Goal: Task Accomplishment & Management: Manage account settings

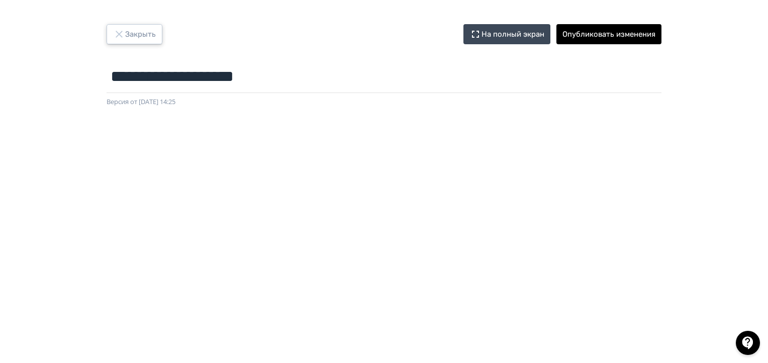
click at [128, 37] on button "Закрыть" at bounding box center [135, 34] width 56 height 20
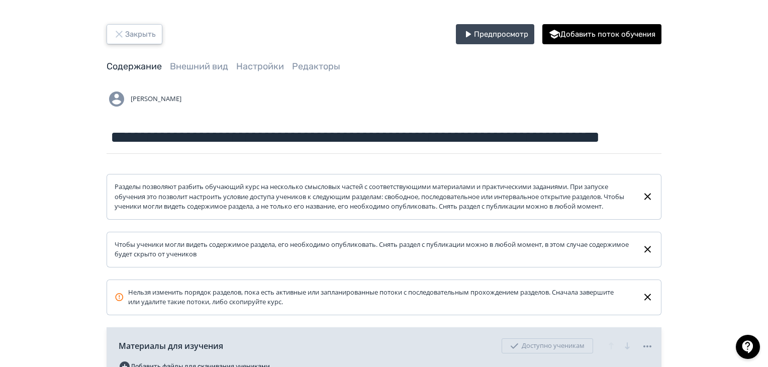
click at [145, 40] on button "Закрыть" at bounding box center [135, 34] width 56 height 20
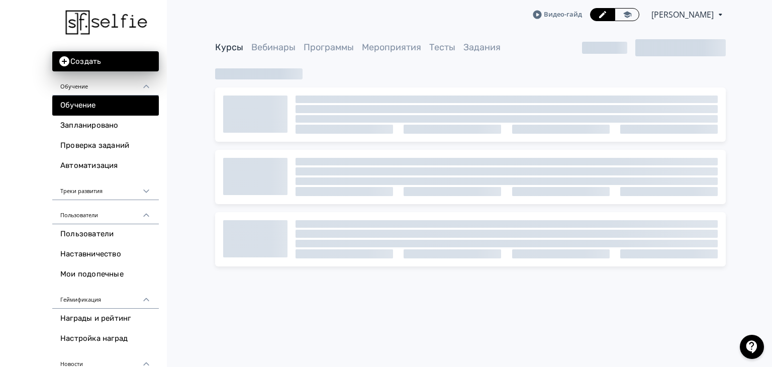
click at [729, 317] on div "Видео-гайд [PERSON_NAME] PRO Повысьте эффективность платформы при помощи дополн…" at bounding box center [470, 183] width 603 height 367
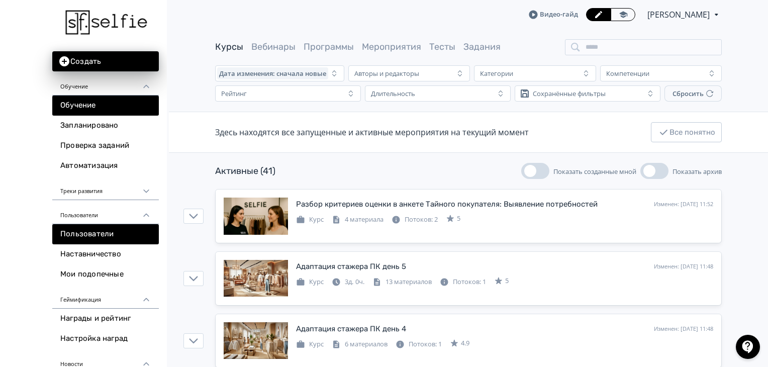
click at [102, 228] on link "Пользователи" at bounding box center [105, 234] width 107 height 20
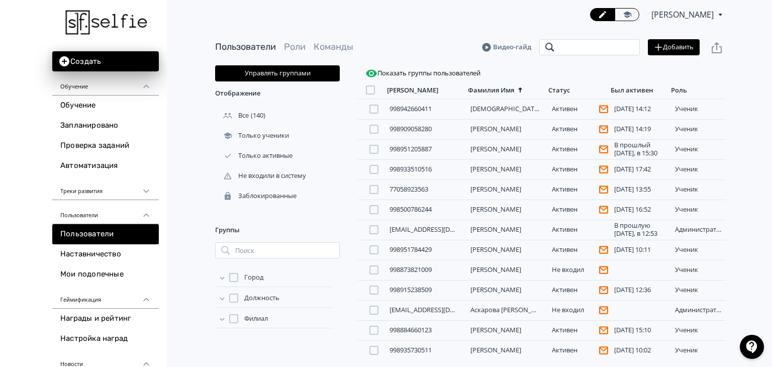
click at [561, 49] on input "search" at bounding box center [589, 47] width 101 height 16
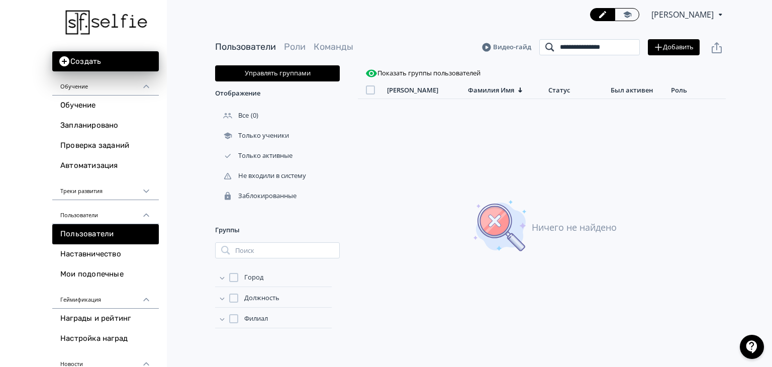
click at [573, 49] on input "**********" at bounding box center [589, 47] width 101 height 16
click at [581, 51] on input "**********" at bounding box center [589, 47] width 101 height 16
click at [592, 49] on input "**********" at bounding box center [589, 47] width 101 height 16
click at [599, 48] on input "**********" at bounding box center [589, 47] width 101 height 16
type input "**********"
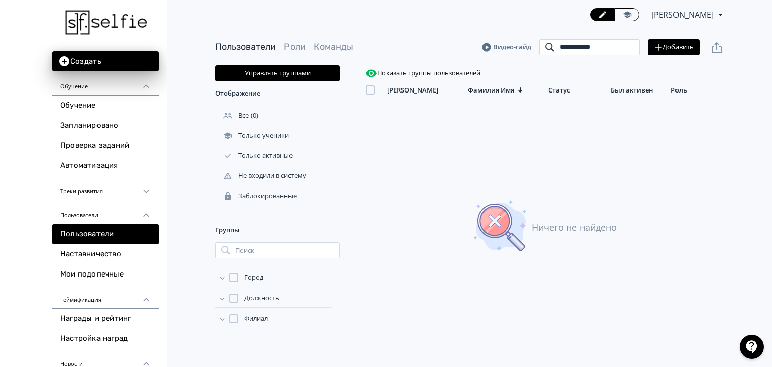
click at [631, 50] on input "**********" at bounding box center [589, 47] width 101 height 16
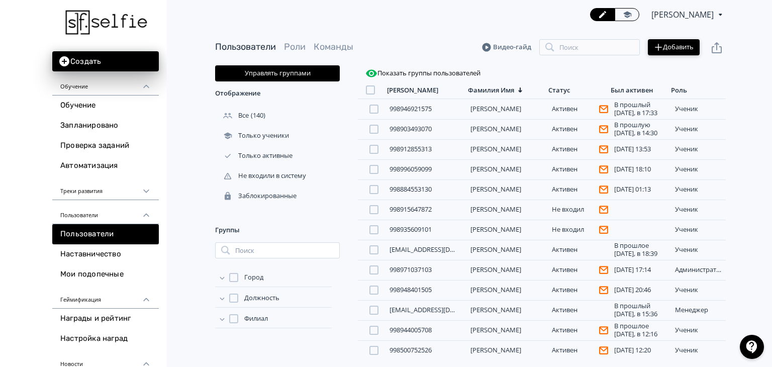
click at [666, 50] on button "Добавить" at bounding box center [674, 47] width 52 height 16
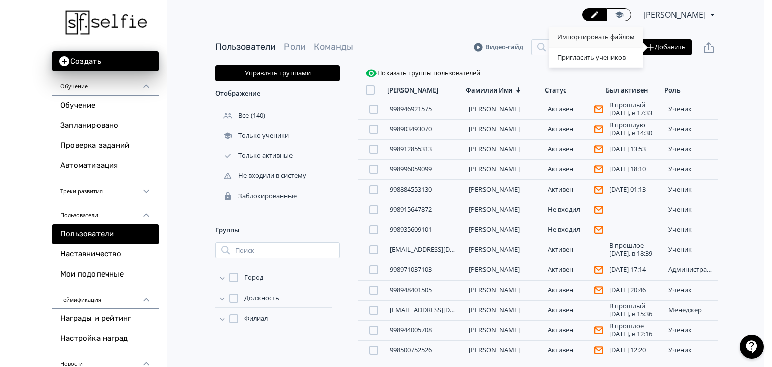
click at [580, 40] on div "Импортировать файлом" at bounding box center [596, 37] width 94 height 20
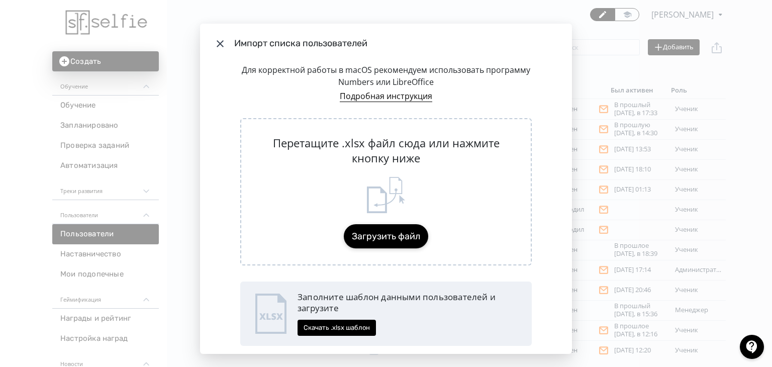
click at [354, 236] on button "Загрузить файл" at bounding box center [386, 236] width 84 height 24
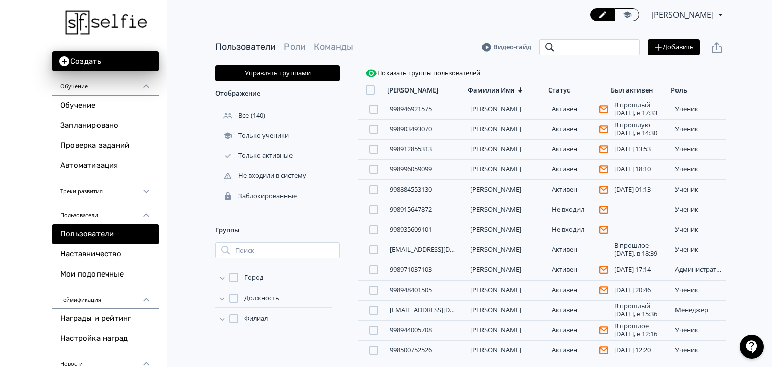
click at [571, 50] on input "search" at bounding box center [589, 47] width 101 height 16
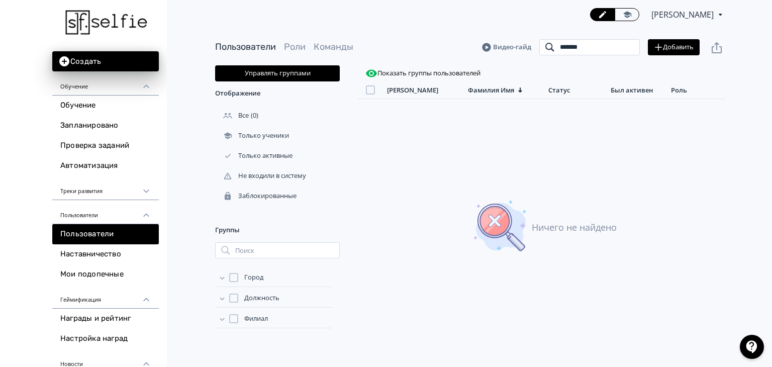
type input "*******"
click at [627, 49] on input "*******" at bounding box center [589, 47] width 101 height 16
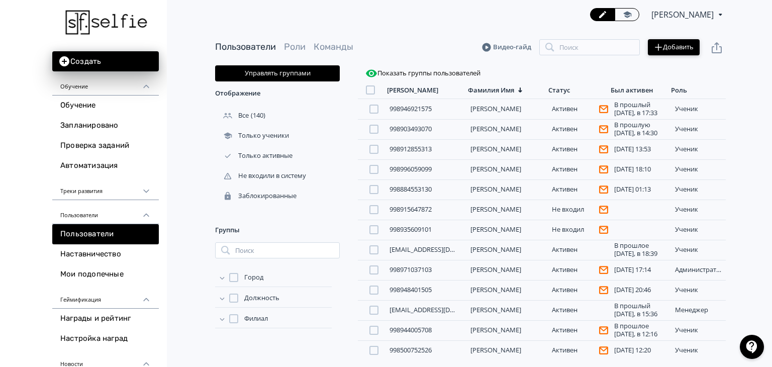
click at [674, 49] on button "Добавить" at bounding box center [674, 47] width 52 height 16
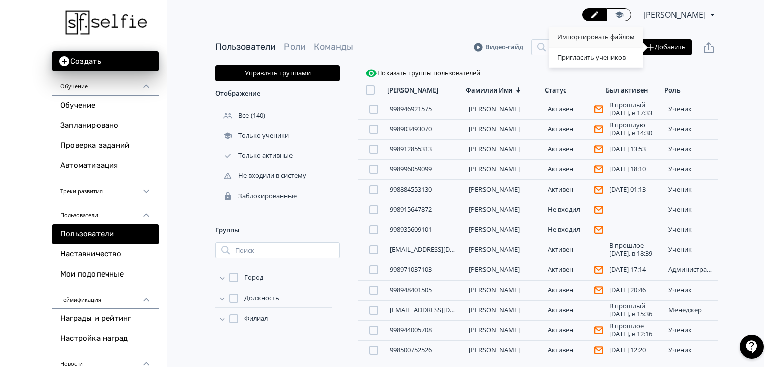
click at [611, 37] on div "Импортировать файлом" at bounding box center [596, 37] width 94 height 20
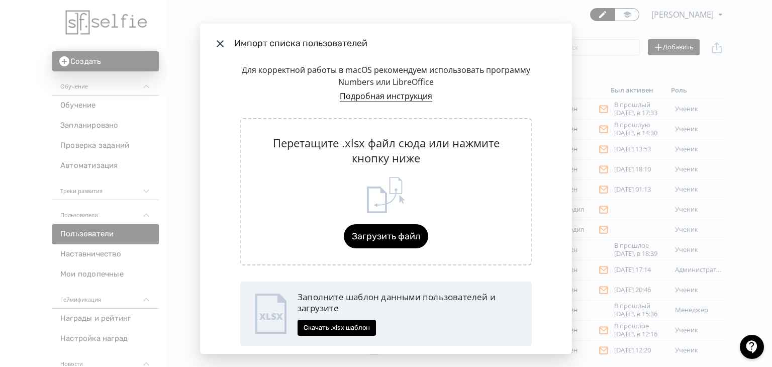
click at [374, 221] on div "Перетащите .xlsx файл сюда или нажмите кнопку ниже Загрузить файл" at bounding box center [386, 192] width 292 height 148
click at [371, 225] on button "Загрузить файл" at bounding box center [386, 236] width 84 height 24
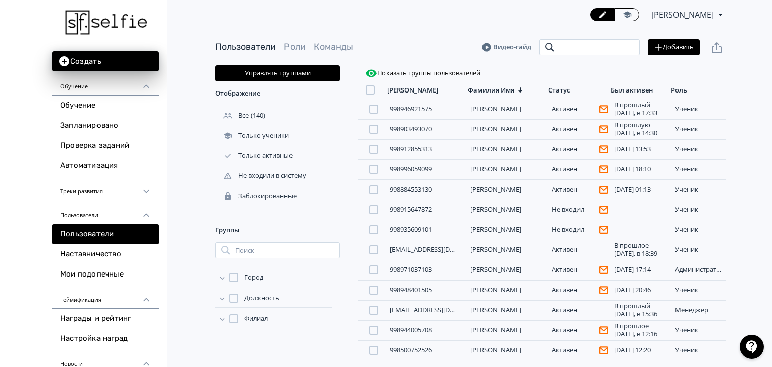
click at [574, 47] on input "search" at bounding box center [589, 47] width 101 height 16
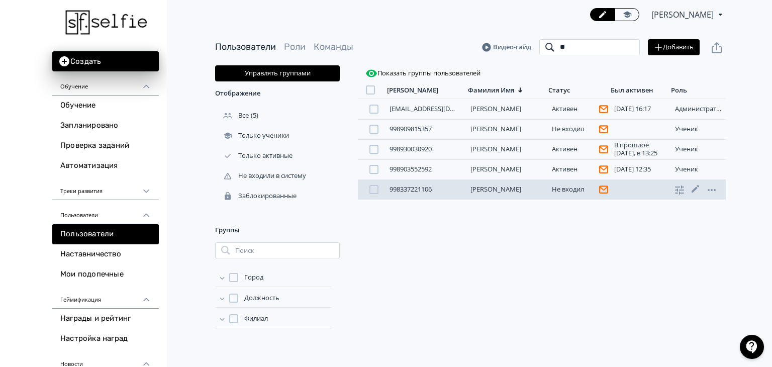
type input "**"
drag, startPoint x: 381, startPoint y: 196, endPoint x: 450, endPoint y: 193, distance: 69.4
click at [450, 193] on div "998337221106 [PERSON_NAME] входил ученик" at bounding box center [542, 189] width 368 height 20
copy link "998337221106"
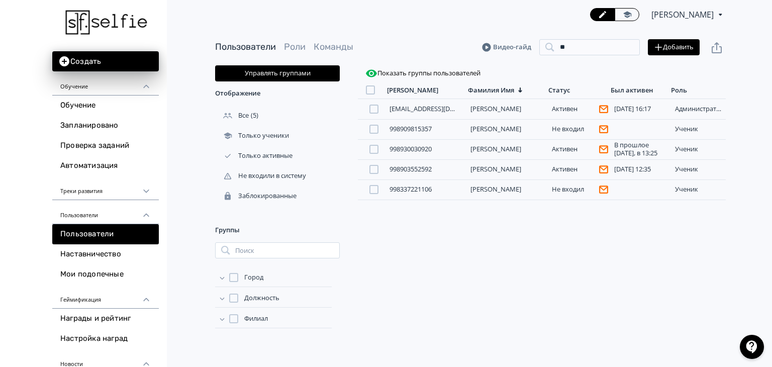
click at [379, 24] on div "[PERSON_NAME] PRO Повысьте эффективность платформы при помощи дополнительных во…" at bounding box center [470, 14] width 511 height 29
click at [63, 108] on link "Обучение" at bounding box center [105, 106] width 107 height 20
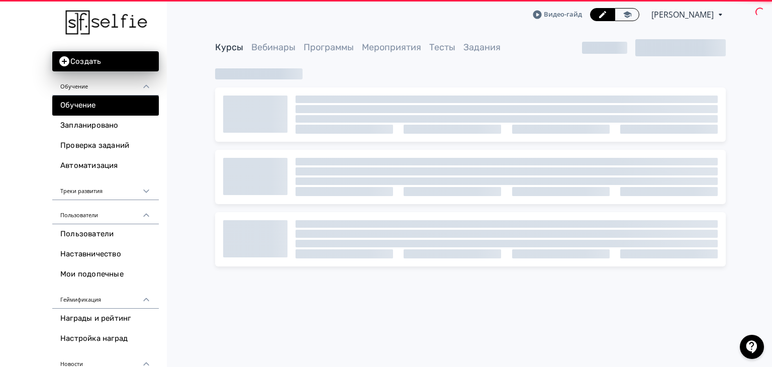
click at [63, 108] on link "Обучение" at bounding box center [105, 106] width 107 height 20
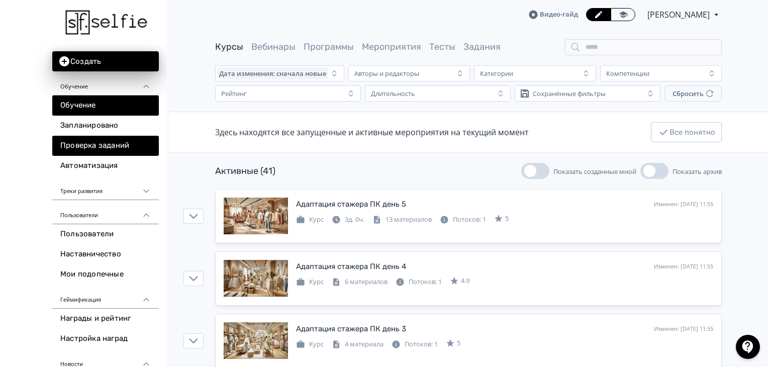
click at [86, 143] on link "Проверка заданий" at bounding box center [105, 146] width 107 height 20
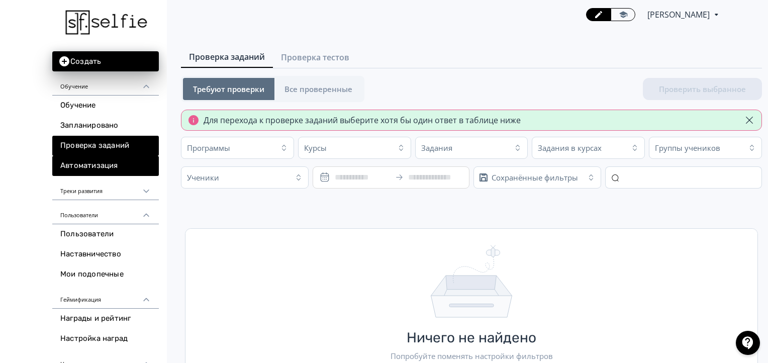
click at [91, 167] on link "Автоматизация" at bounding box center [105, 166] width 107 height 20
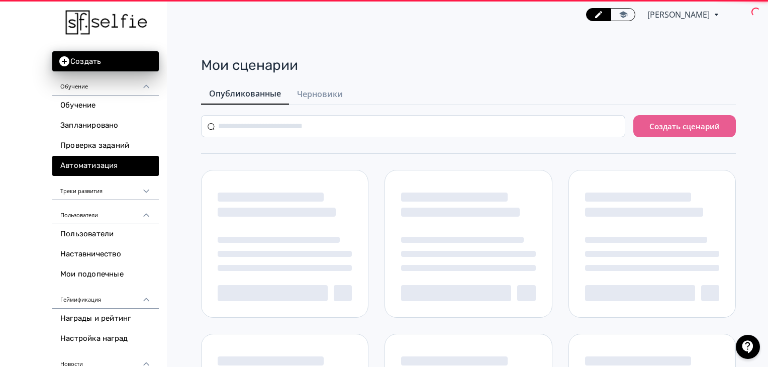
click at [91, 167] on link "Автоматизация" at bounding box center [105, 166] width 107 height 20
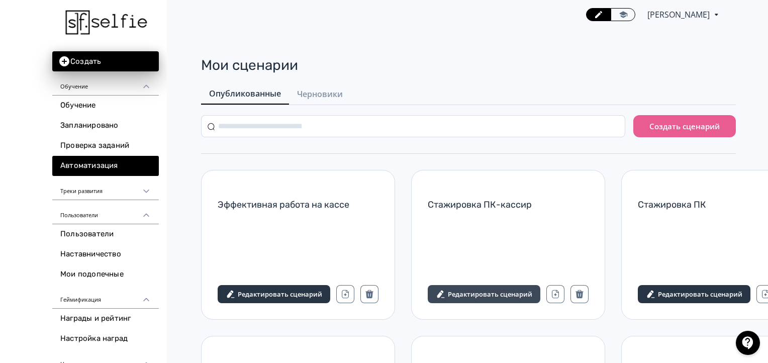
click at [515, 300] on button "Редактировать сценарий" at bounding box center [484, 294] width 113 height 18
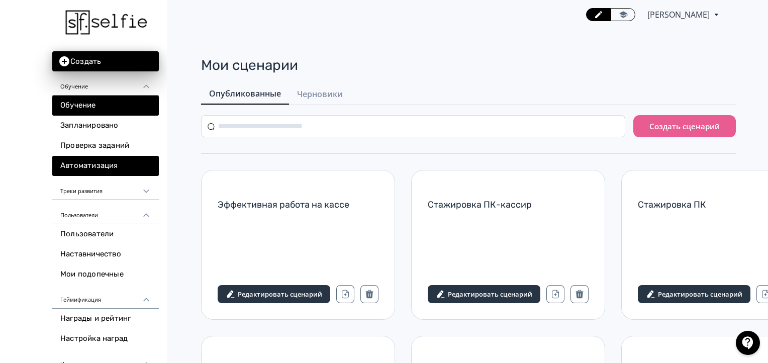
click at [69, 99] on link "Обучение" at bounding box center [105, 106] width 107 height 20
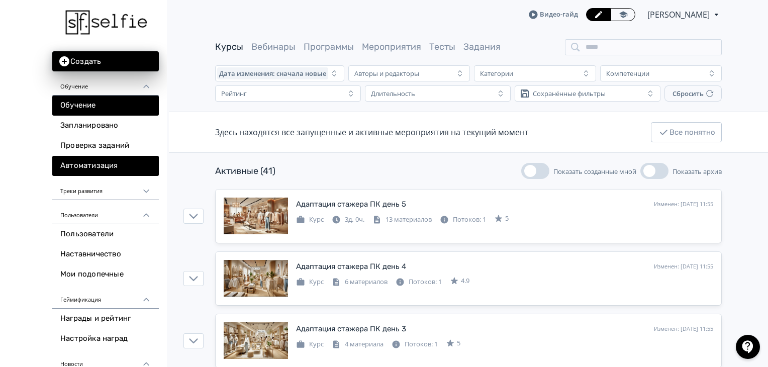
click at [78, 161] on link "Автоматизация" at bounding box center [105, 166] width 107 height 20
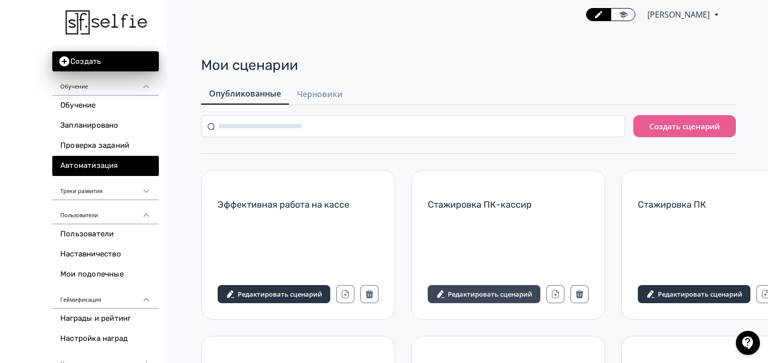
click at [479, 293] on span "Редактировать сценарий" at bounding box center [490, 294] width 84 height 8
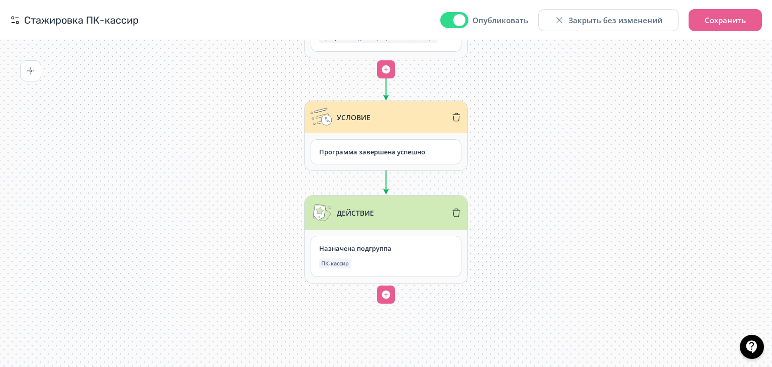
click at [401, 156] on div "Программа завершена успешно" at bounding box center [386, 151] width 151 height 25
click at [393, 149] on div "Программа завершена успешно" at bounding box center [386, 152] width 134 height 8
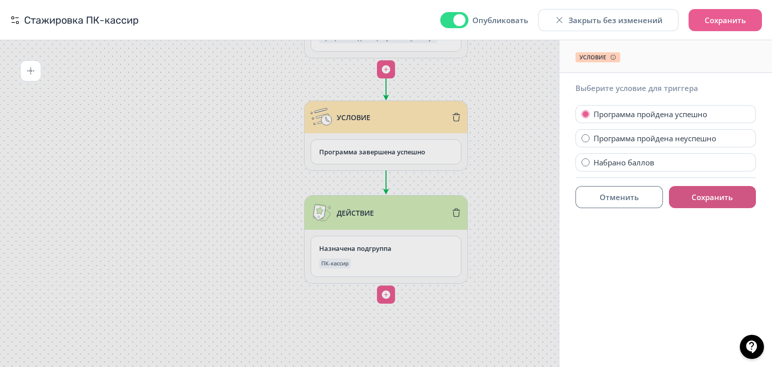
click at [707, 196] on button "Сохранить" at bounding box center [712, 197] width 87 height 22
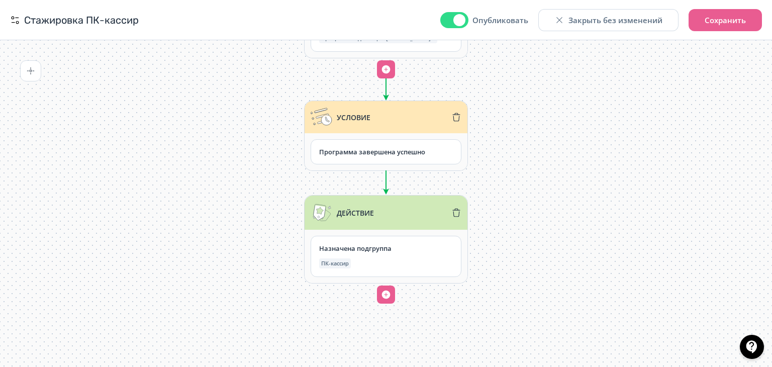
click at [371, 214] on span "Действие" at bounding box center [355, 213] width 37 height 10
click at [361, 258] on div "ПК-кассир" at bounding box center [386, 263] width 134 height 10
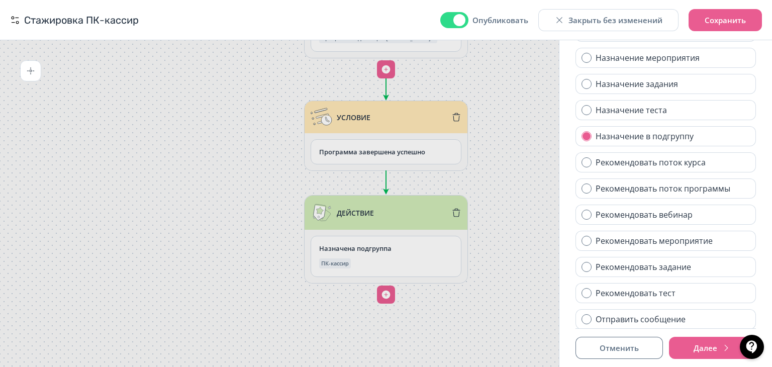
scroll to position [149, 0]
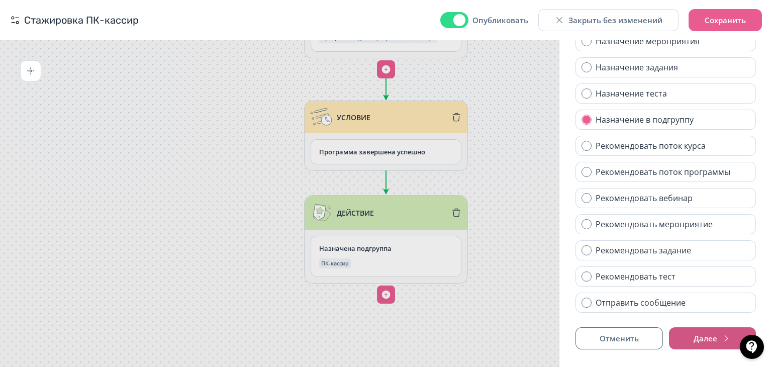
click at [694, 338] on button "Далее" at bounding box center [712, 338] width 87 height 22
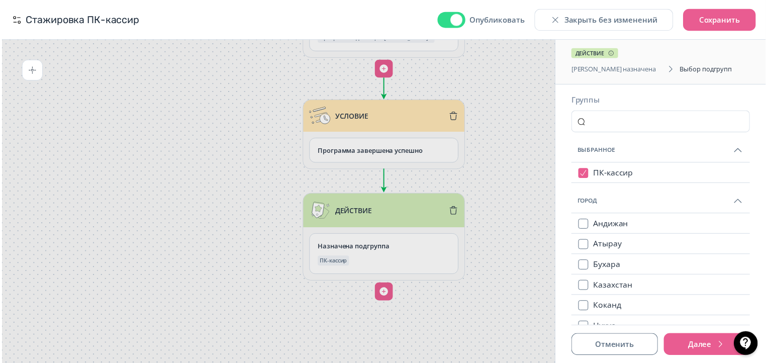
scroll to position [0, 0]
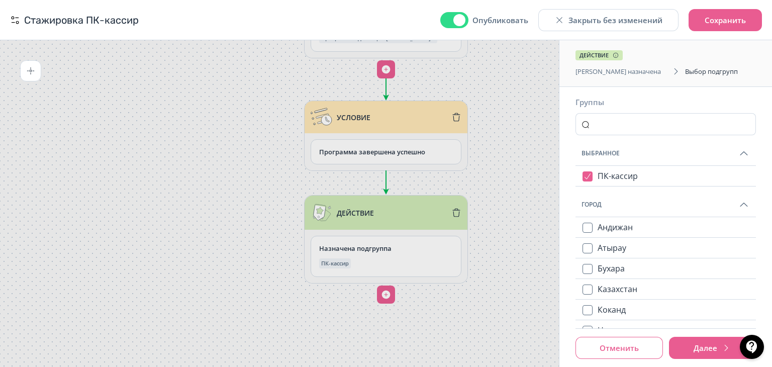
click at [635, 351] on button "Отменить" at bounding box center [619, 348] width 87 height 22
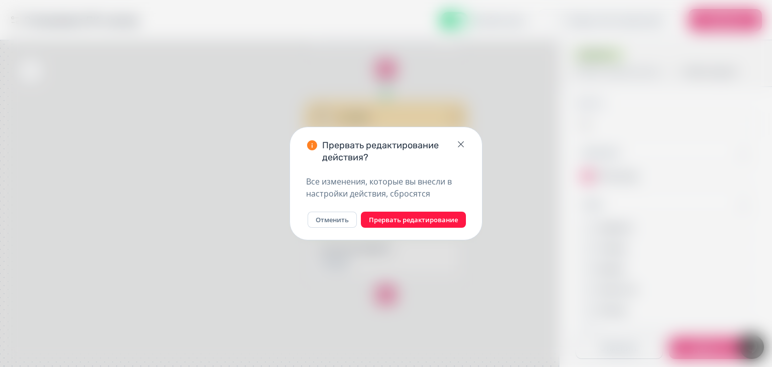
click at [376, 225] on button "Прервать редактирование" at bounding box center [413, 220] width 105 height 16
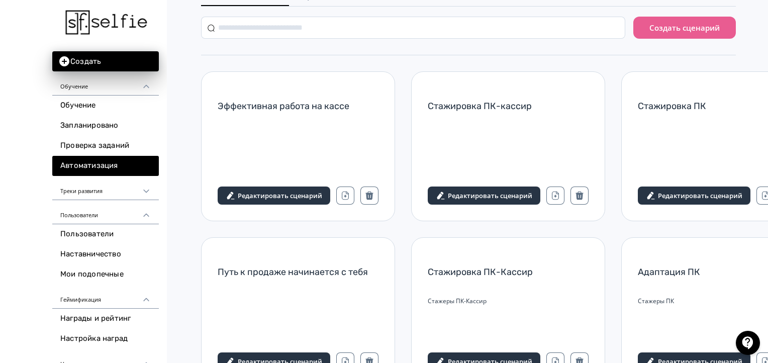
scroll to position [101, 0]
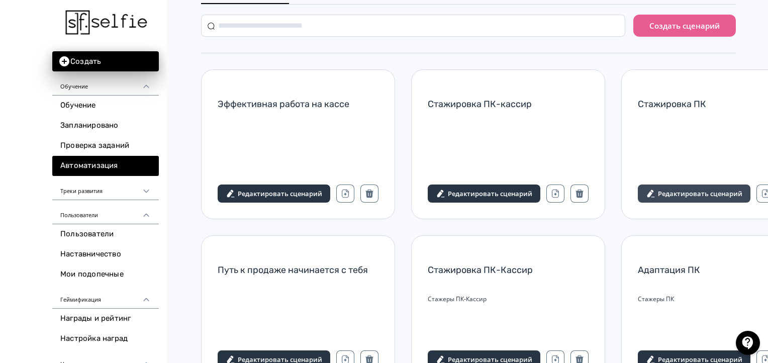
click at [673, 198] on button "Редактировать сценарий" at bounding box center [694, 194] width 113 height 18
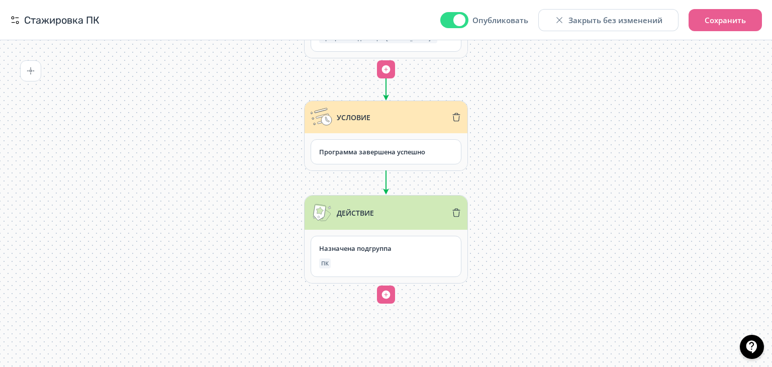
click at [363, 151] on div "Программа завершена успешно" at bounding box center [386, 152] width 134 height 8
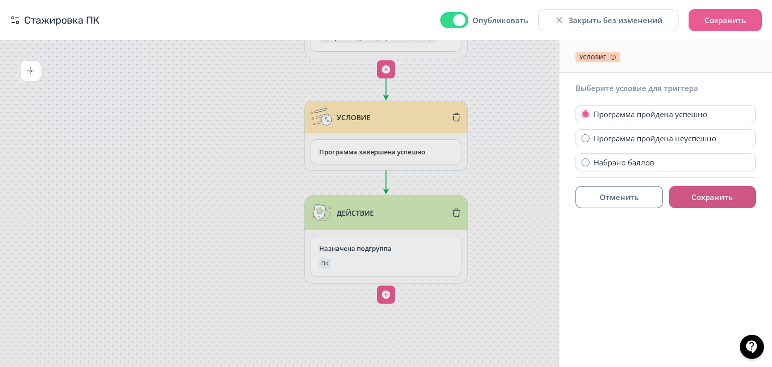
click at [701, 194] on button "Сохранить" at bounding box center [712, 197] width 87 height 22
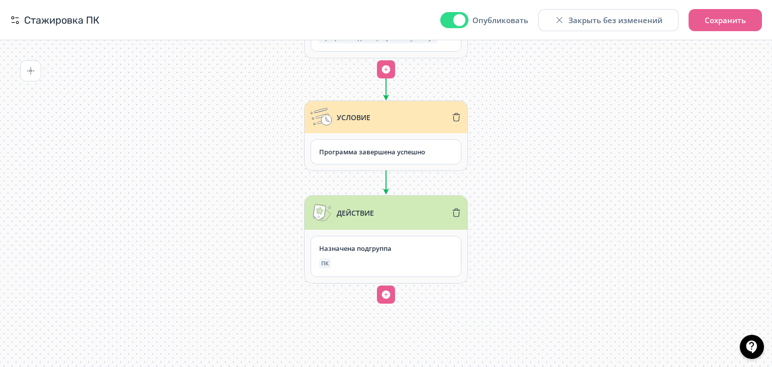
click at [361, 253] on div "Назначена подгруппа ПК" at bounding box center [386, 256] width 134 height 24
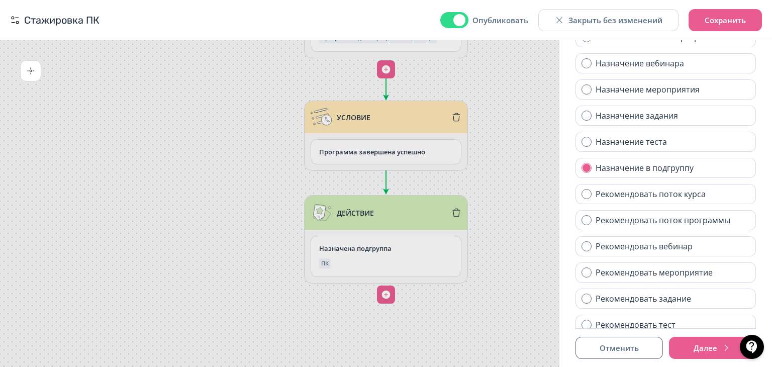
scroll to position [149, 0]
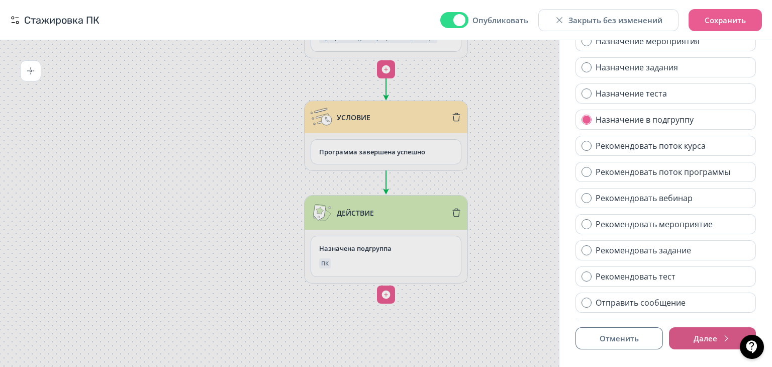
click at [690, 342] on button "Далее" at bounding box center [712, 338] width 87 height 22
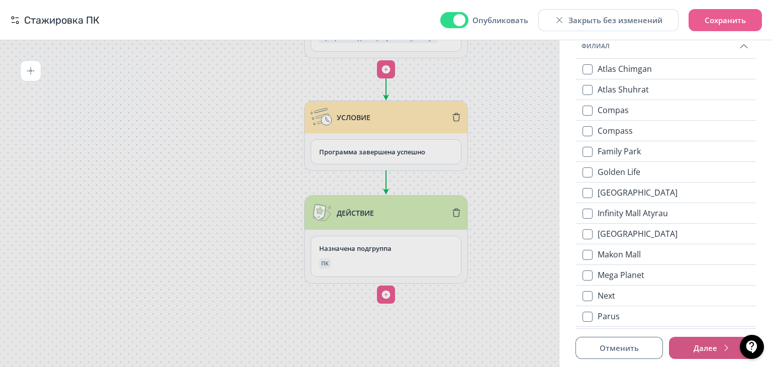
scroll to position [654, 0]
click at [702, 345] on button "Далее" at bounding box center [712, 348] width 87 height 22
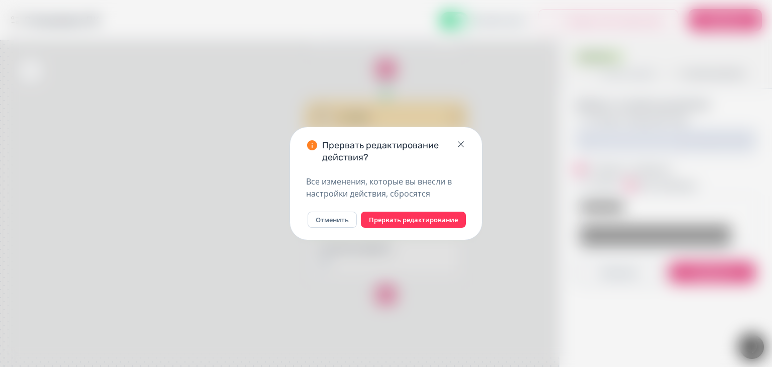
click at [558, 27] on body "React App Стажировка ПК Опубликовать Закрыть без изменений Сохранить Триггер На…" at bounding box center [386, 183] width 772 height 367
click at [416, 222] on button "Прервать редактирование" at bounding box center [413, 220] width 105 height 16
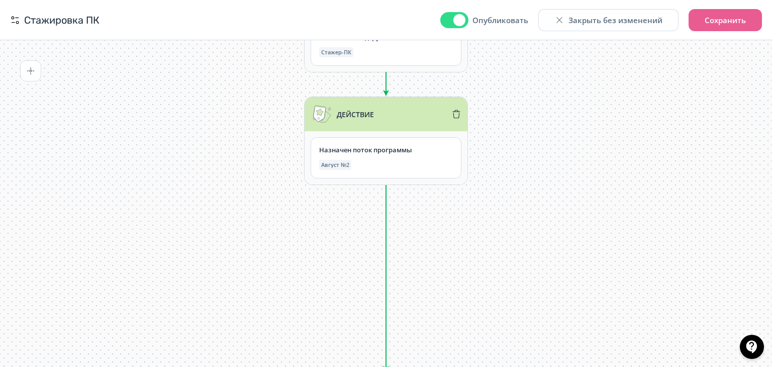
click at [337, 163] on span "Август №2" at bounding box center [335, 165] width 28 height 6
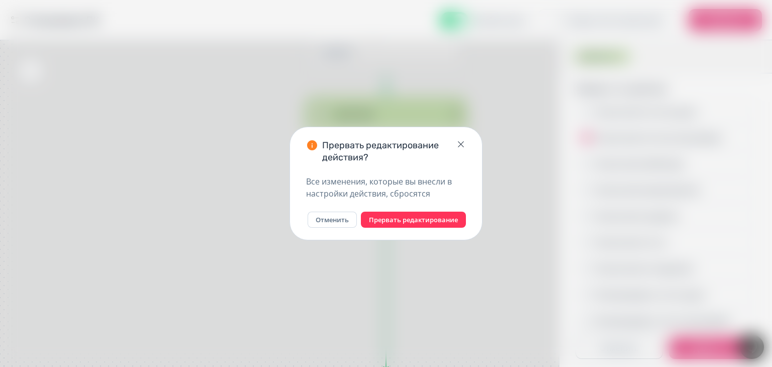
click at [337, 163] on body "React App Стажировка ПК Опубликовать Закрыть без изменений Сохранить Триггер На…" at bounding box center [386, 183] width 772 height 367
click at [458, 143] on icon "button" at bounding box center [461, 144] width 10 height 10
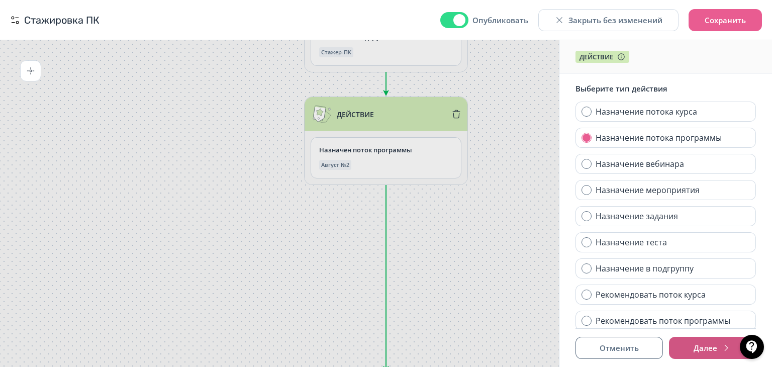
click at [712, 352] on button "Далее" at bounding box center [712, 348] width 87 height 22
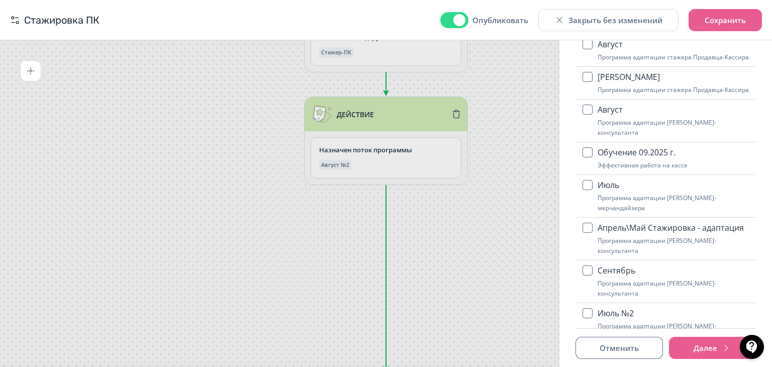
scroll to position [251, 0]
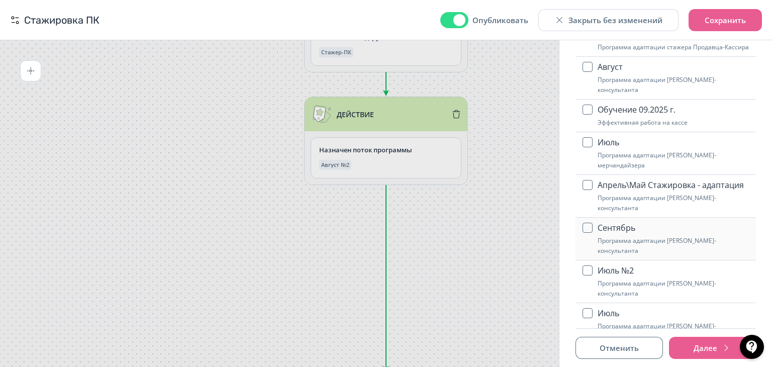
click at [617, 240] on button "Сентябрь Программа адаптации [PERSON_NAME]-консультанта" at bounding box center [674, 239] width 152 height 42
click at [701, 346] on button "Далее" at bounding box center [712, 348] width 87 height 22
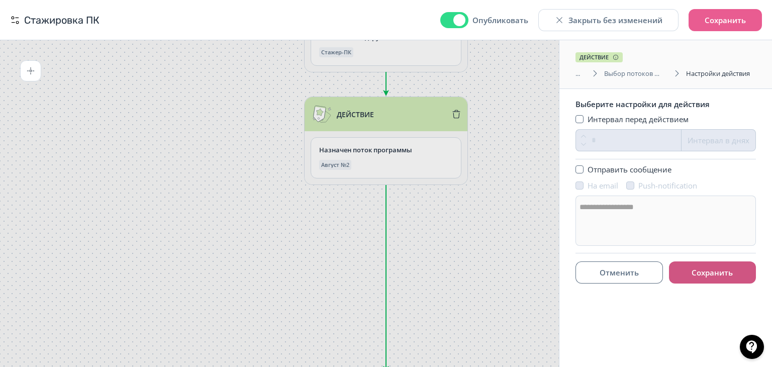
click at [711, 269] on button "Сохранить" at bounding box center [712, 272] width 87 height 22
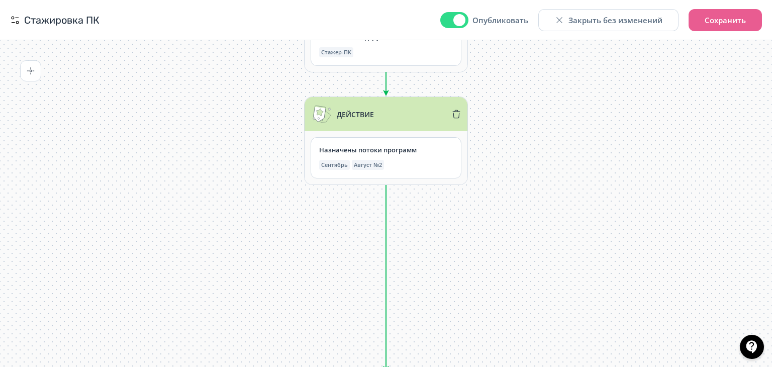
click at [375, 167] on span "Август №2" at bounding box center [368, 165] width 28 height 6
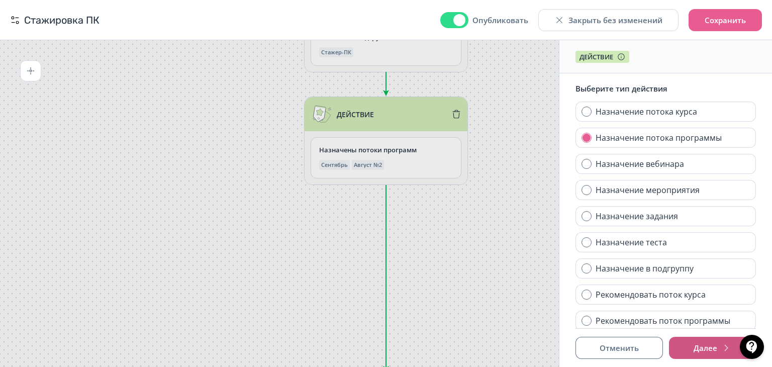
click at [712, 352] on button "Далее" at bounding box center [712, 348] width 87 height 22
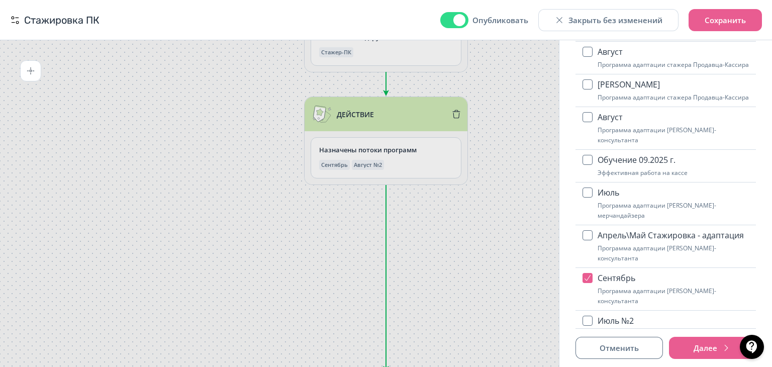
scroll to position [549, 0]
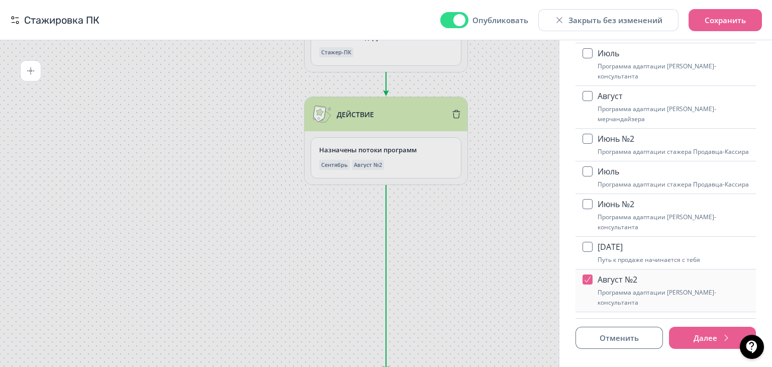
click at [615, 277] on span "Август №2" at bounding box center [674, 279] width 152 height 12
click at [682, 332] on button "Далее" at bounding box center [712, 338] width 87 height 22
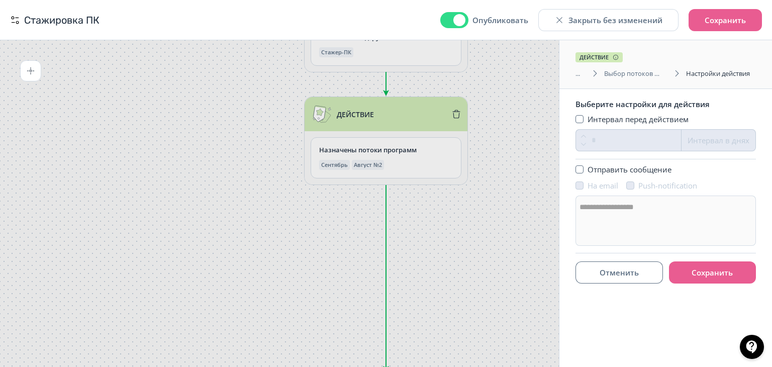
click at [714, 284] on div "Отменить Сохранить" at bounding box center [666, 272] width 180 height 39
click at [710, 270] on button "Сохранить" at bounding box center [712, 272] width 87 height 22
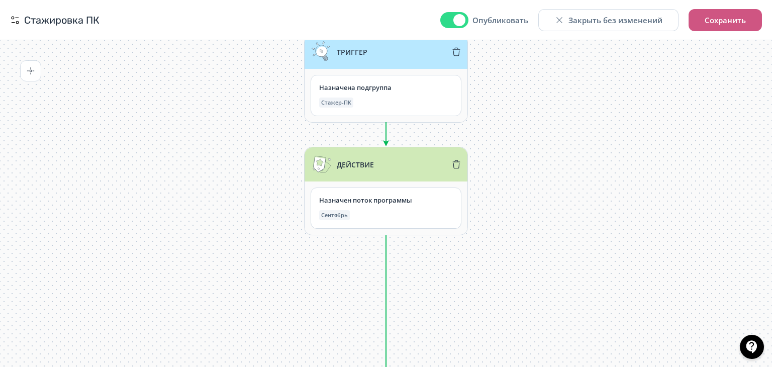
click at [722, 23] on span "Сохранить" at bounding box center [725, 20] width 41 height 10
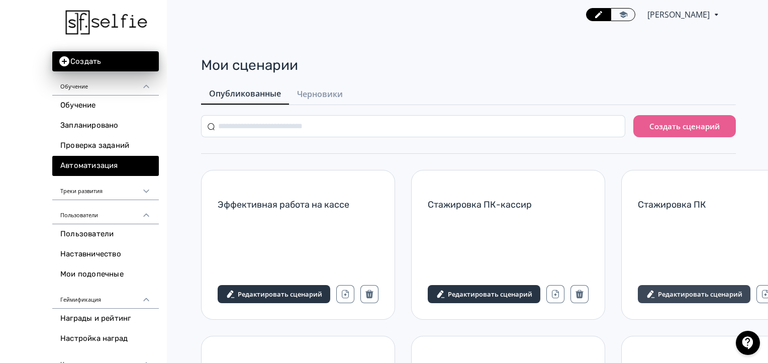
click at [694, 293] on span "Редактировать сценарий" at bounding box center [700, 294] width 84 height 8
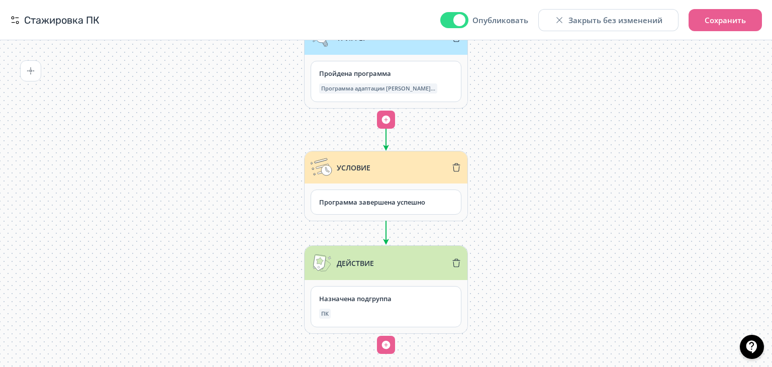
click at [340, 306] on div "Назначена подгруппа ПК" at bounding box center [386, 307] width 134 height 24
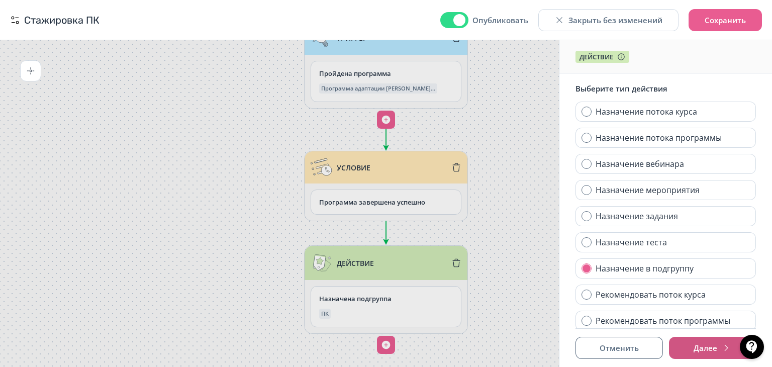
click at [701, 342] on button "Далее" at bounding box center [712, 348] width 87 height 22
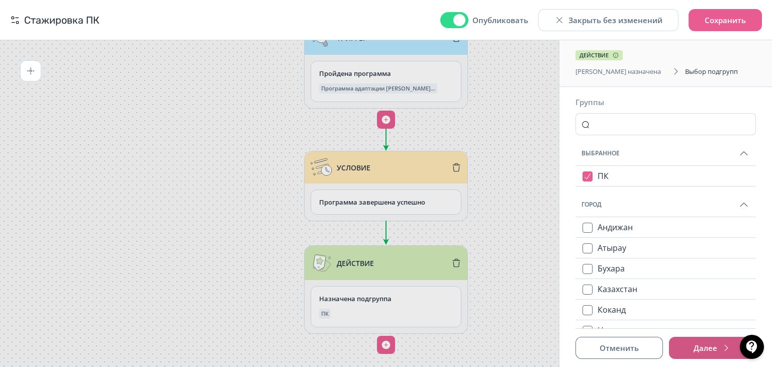
click at [690, 355] on button "Далее" at bounding box center [712, 348] width 87 height 22
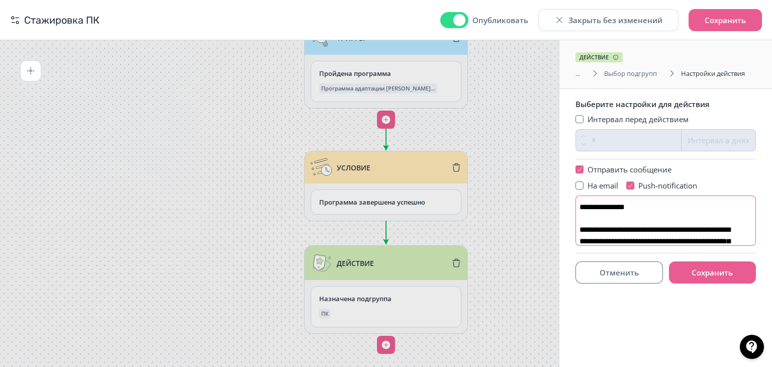
click at [623, 217] on textarea "**********" at bounding box center [666, 221] width 180 height 50
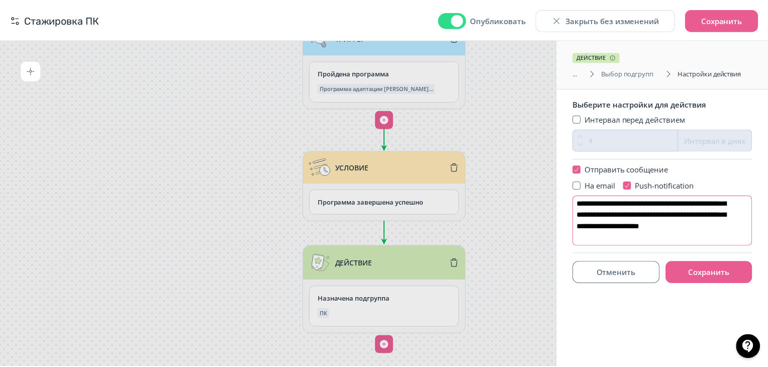
scroll to position [101, 0]
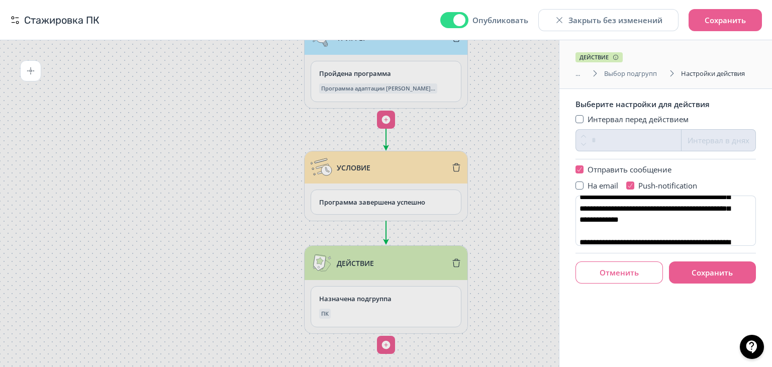
click at [598, 268] on button "Отменить" at bounding box center [619, 272] width 87 height 22
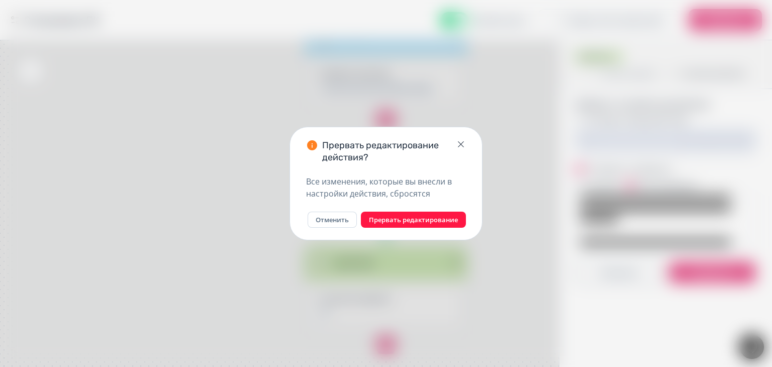
click at [438, 218] on button "Прервать редактирование" at bounding box center [413, 220] width 105 height 16
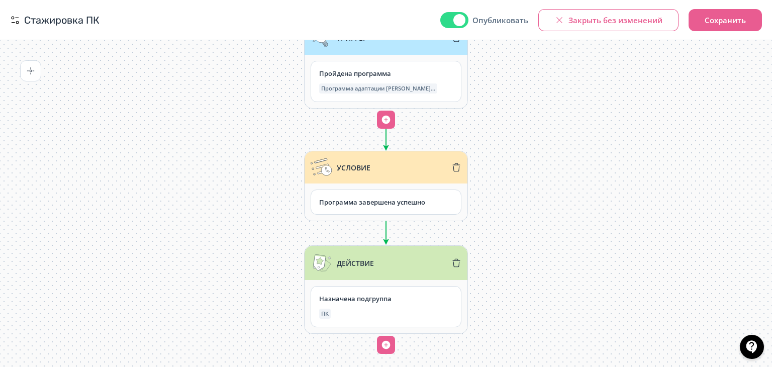
click at [631, 18] on button "Закрыть без изменений" at bounding box center [608, 20] width 140 height 22
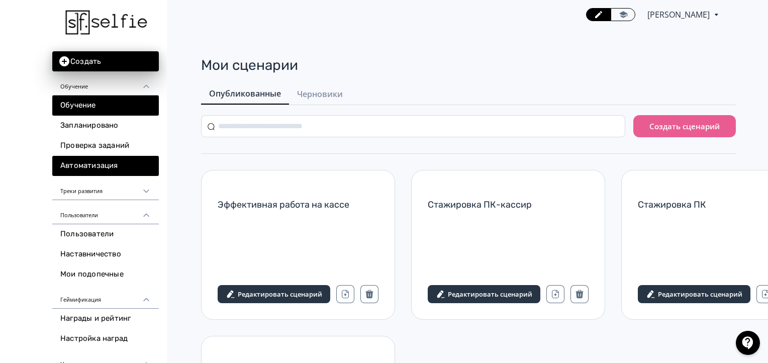
click at [79, 114] on link "Обучение" at bounding box center [105, 106] width 107 height 20
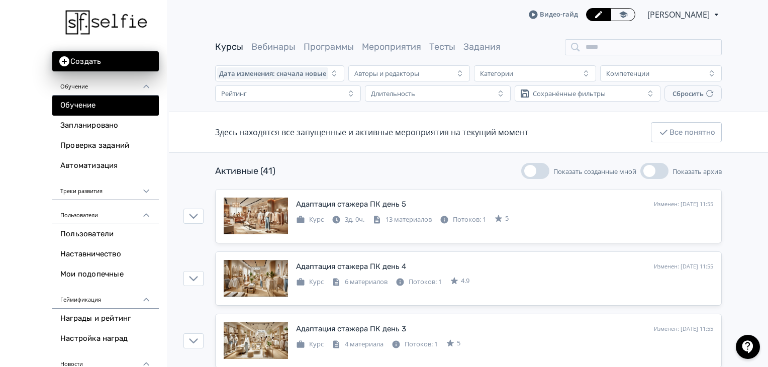
click at [539, 176] on button "Показать созданные мной" at bounding box center [535, 171] width 28 height 16
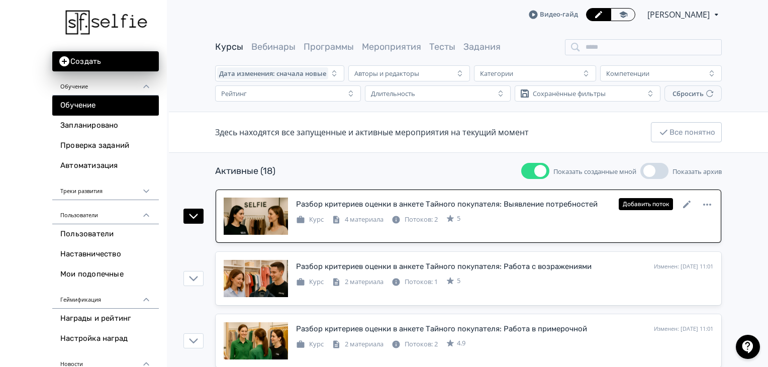
click at [544, 210] on div "Разбор критериев оценки в анкете Тайного покупателя: Выявление потребностей Изм…" at bounding box center [504, 211] width 417 height 27
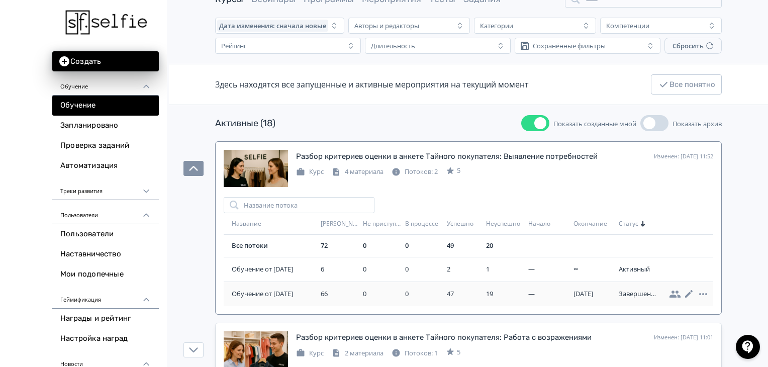
scroll to position [50, 0]
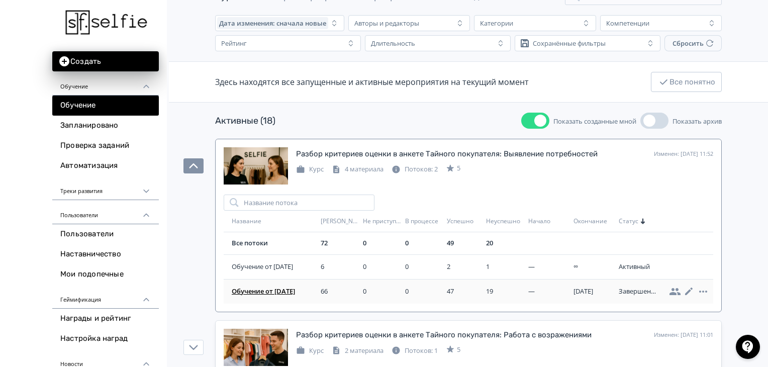
click at [280, 296] on td "Обучение от [DATE]" at bounding box center [270, 291] width 93 height 25
click at [280, 294] on span "Обучение от [DATE]" at bounding box center [274, 292] width 85 height 10
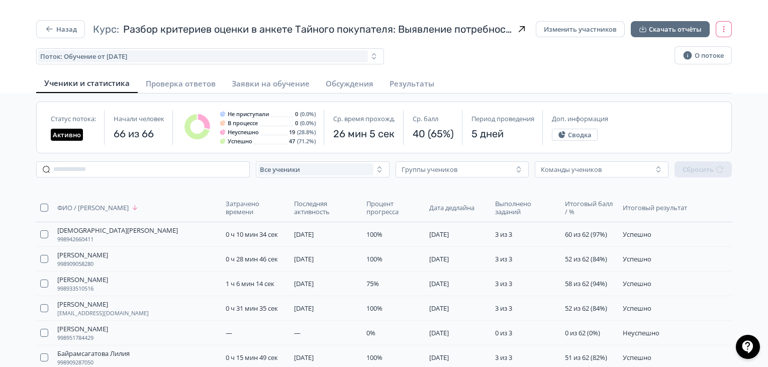
click at [726, 31] on icon "button" at bounding box center [724, 29] width 8 height 8
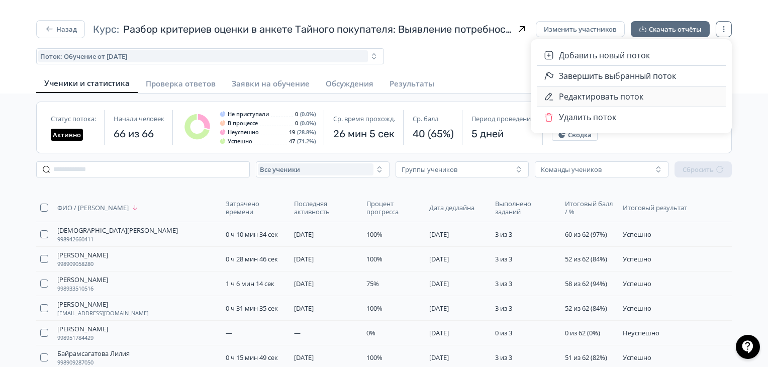
click at [647, 97] on button "Редактировать поток" at bounding box center [639, 96] width 161 height 20
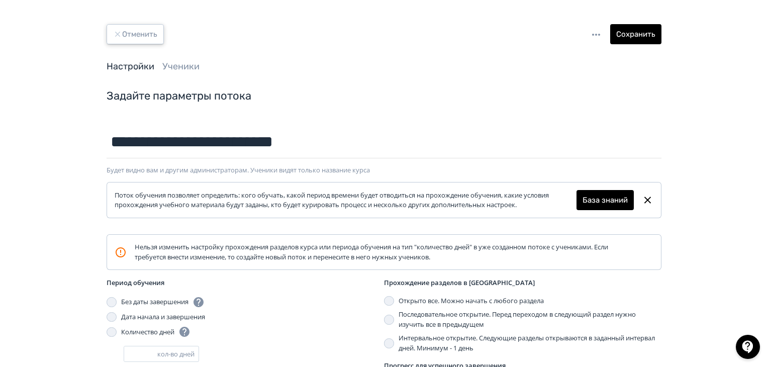
click at [150, 37] on button "Отменить" at bounding box center [135, 34] width 57 height 20
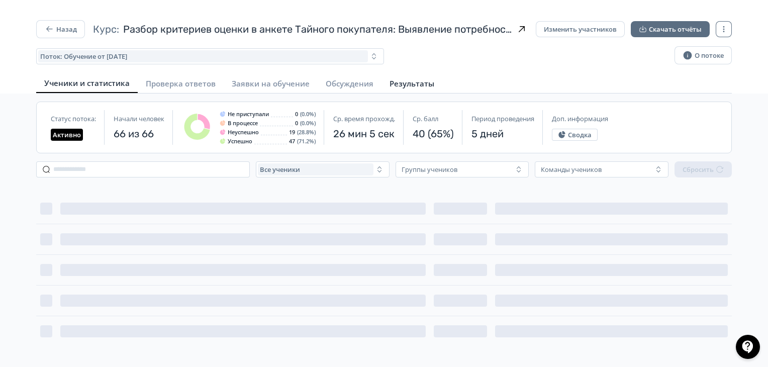
click at [408, 83] on span "Результаты" at bounding box center [412, 83] width 45 height 10
